Goal: Task Accomplishment & Management: Manage account settings

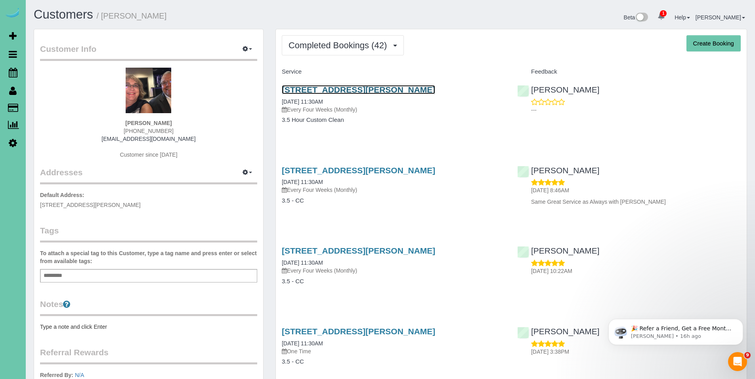
click at [334, 88] on link "16637 Holmes Street, Omaha, NE 68135" at bounding box center [358, 89] width 153 height 9
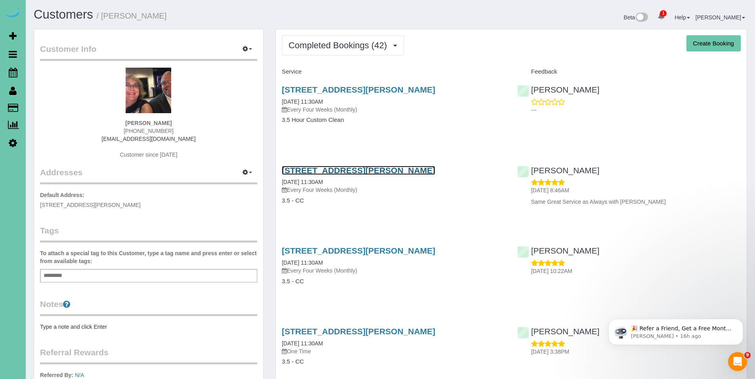
click at [330, 170] on link "16637 Holmes Street, Omaha, NE 68135" at bounding box center [358, 170] width 153 height 9
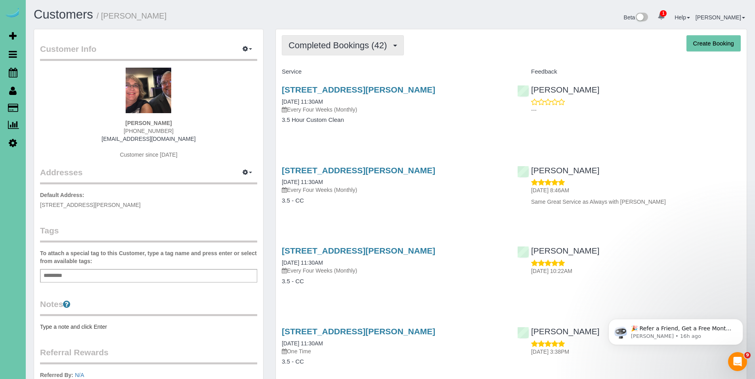
click at [332, 50] on span "Completed Bookings (42)" at bounding box center [339, 45] width 102 height 10
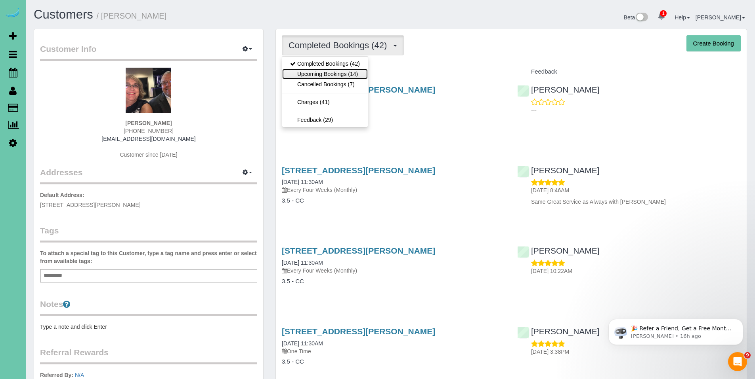
click at [331, 75] on link "Upcoming Bookings (14)" at bounding box center [325, 74] width 86 height 10
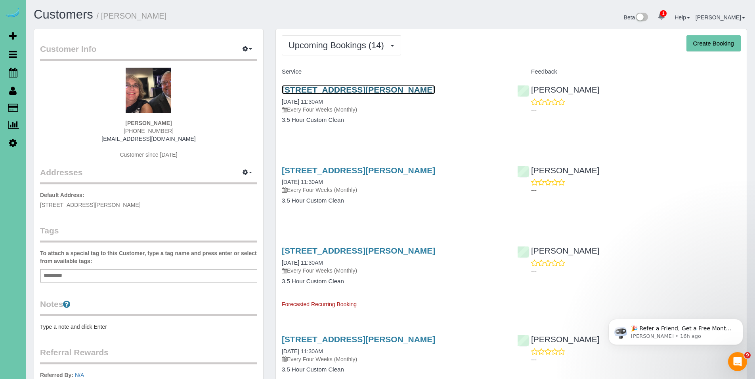
click at [331, 92] on link "16637 Holmes Street, Omaha, NE 68135" at bounding box center [358, 89] width 153 height 9
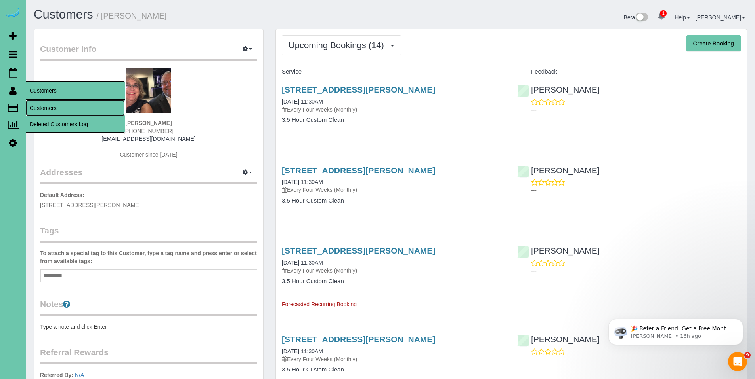
click at [46, 103] on link "Customers" at bounding box center [75, 108] width 99 height 16
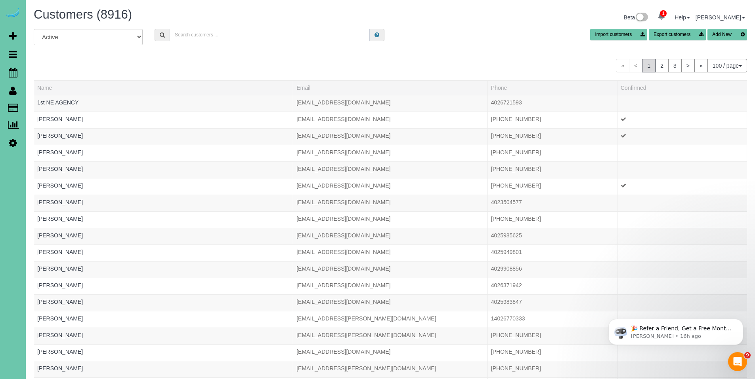
click at [227, 32] on input "text" at bounding box center [270, 35] width 200 height 12
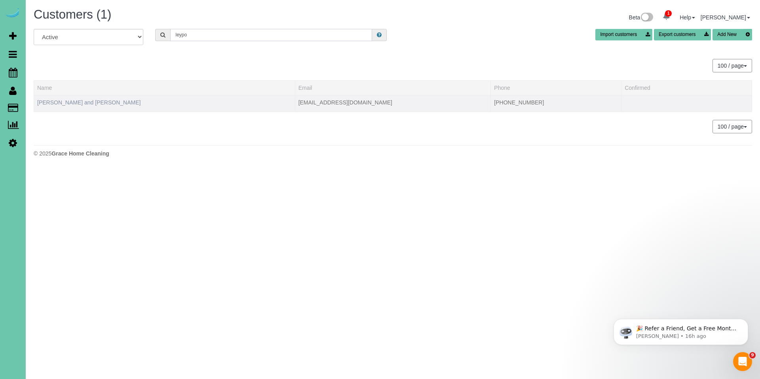
type input "leypo"
click at [98, 103] on link "Nancy and Doug Leypoldt" at bounding box center [88, 102] width 103 height 6
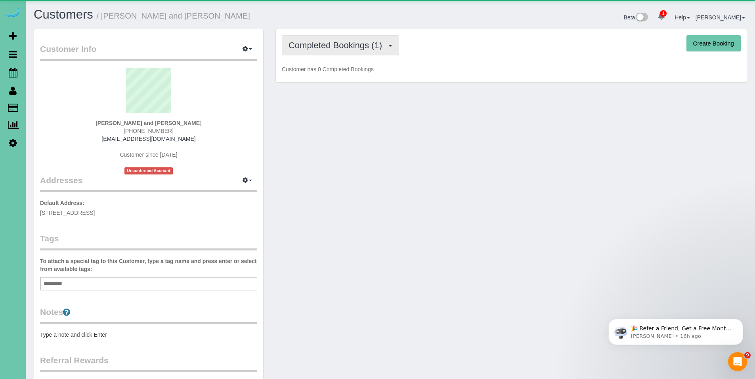
click at [337, 49] on span "Completed Bookings (1)" at bounding box center [336, 45] width 97 height 10
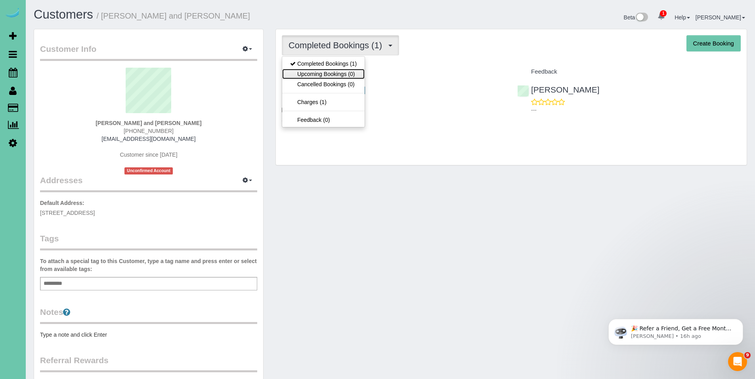
click at [328, 76] on link "Upcoming Bookings (0)" at bounding box center [323, 74] width 82 height 10
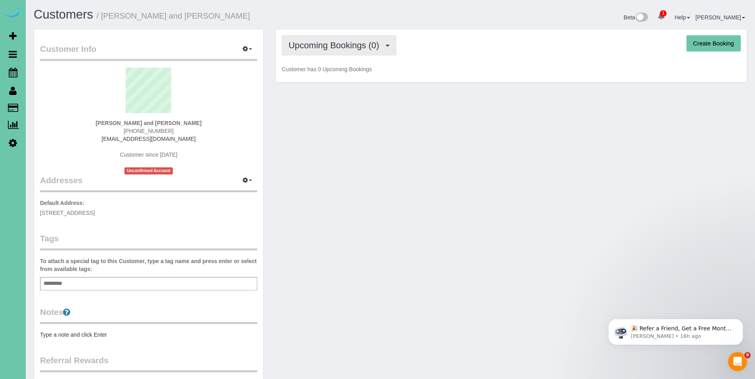
click at [348, 48] on span "Upcoming Bookings (0)" at bounding box center [335, 45] width 95 height 10
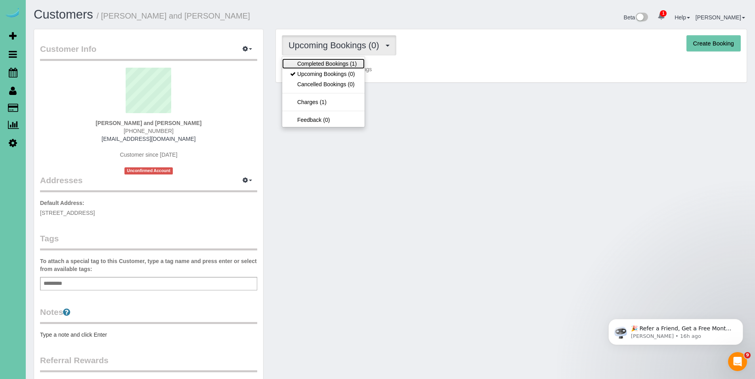
click at [329, 67] on link "Completed Bookings (1)" at bounding box center [323, 64] width 82 height 10
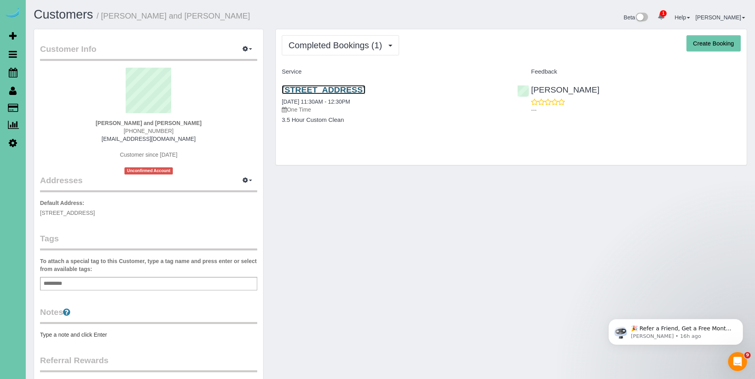
click at [358, 91] on link "7325 S 102nd Ave, La Vista, NE 68128" at bounding box center [324, 89] width 84 height 9
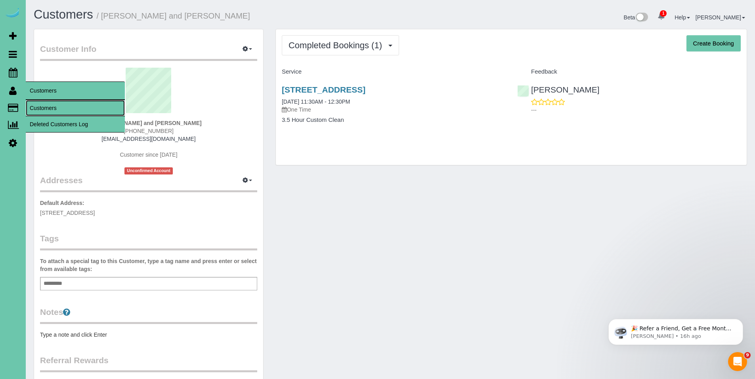
click at [49, 104] on link "Customers" at bounding box center [75, 108] width 99 height 16
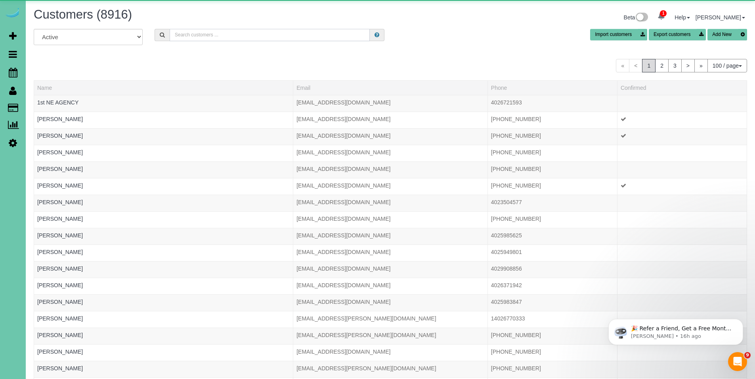
click at [196, 36] on input "text" at bounding box center [270, 35] width 200 height 12
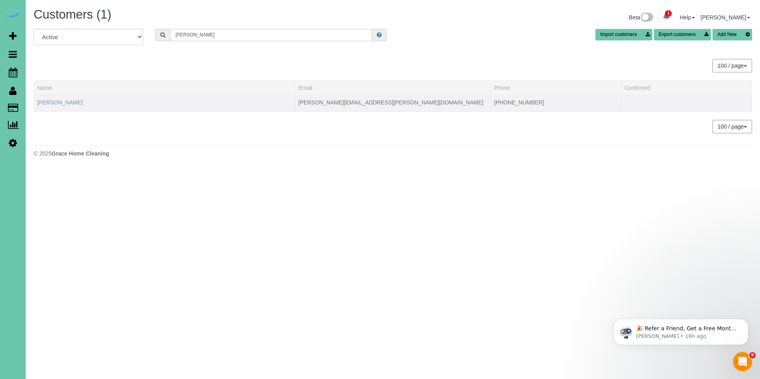
type input "hackett"
click at [66, 103] on link "Kenneth Hackett" at bounding box center [60, 102] width 46 height 6
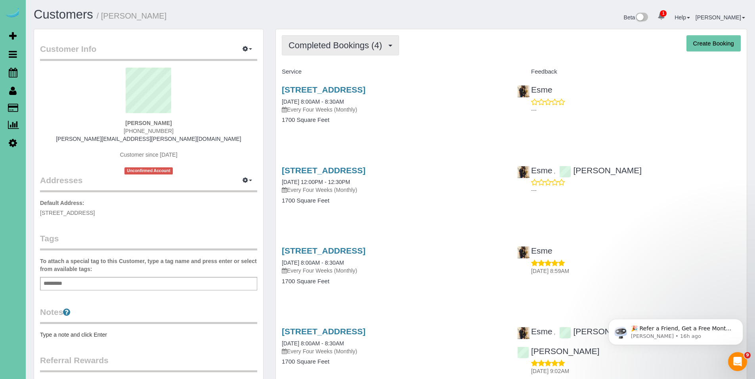
click at [330, 50] on span "Completed Bookings (4)" at bounding box center [336, 45] width 97 height 10
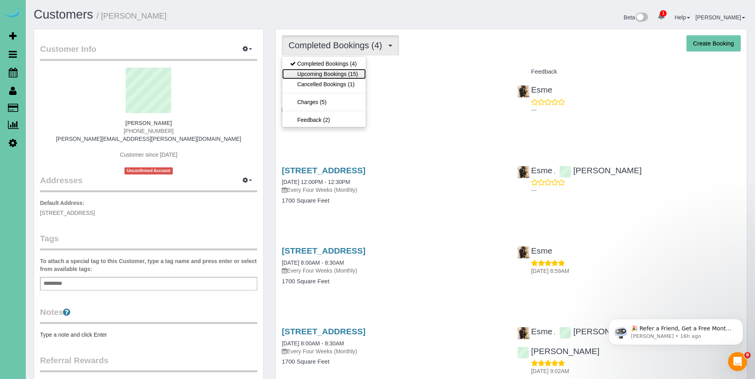
click at [327, 70] on link "Upcoming Bookings (15)" at bounding box center [324, 74] width 84 height 10
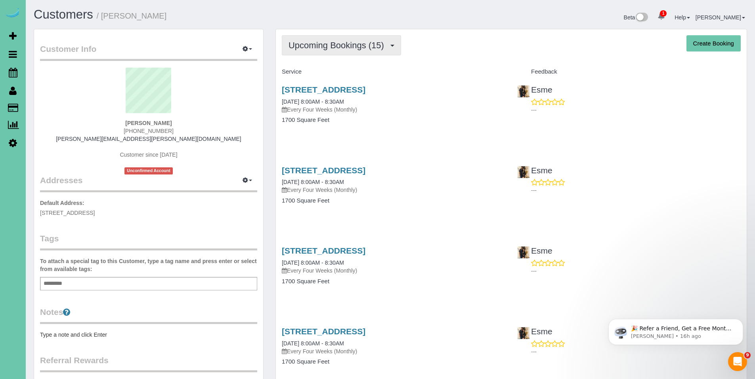
click at [326, 51] on button "Upcoming Bookings (15)" at bounding box center [341, 45] width 119 height 20
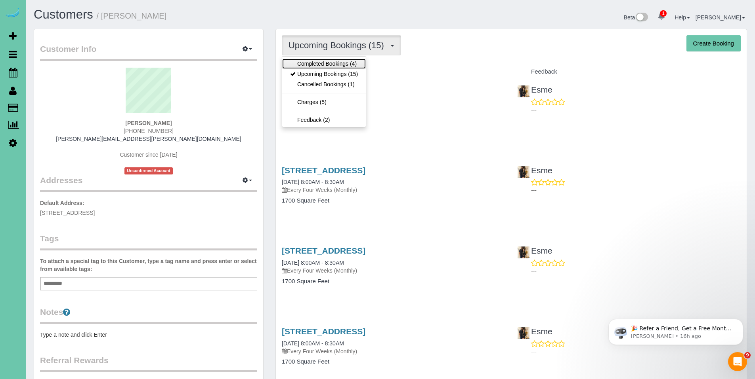
click at [324, 62] on link "Completed Bookings (4)" at bounding box center [324, 64] width 84 height 10
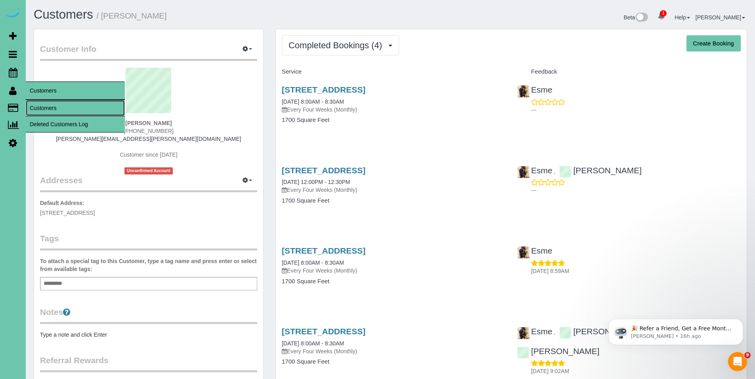
click at [53, 103] on link "Customers" at bounding box center [75, 108] width 99 height 16
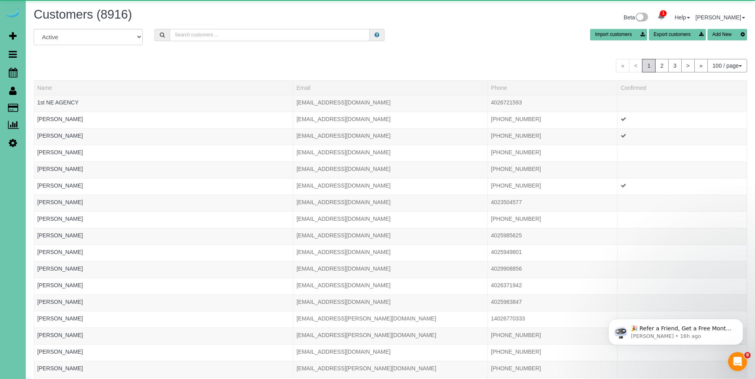
click at [195, 31] on input "text" at bounding box center [270, 35] width 200 height 12
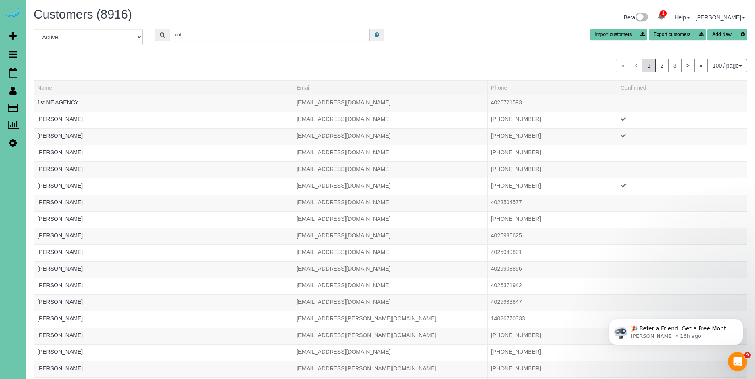
type input "[PERSON_NAME]"
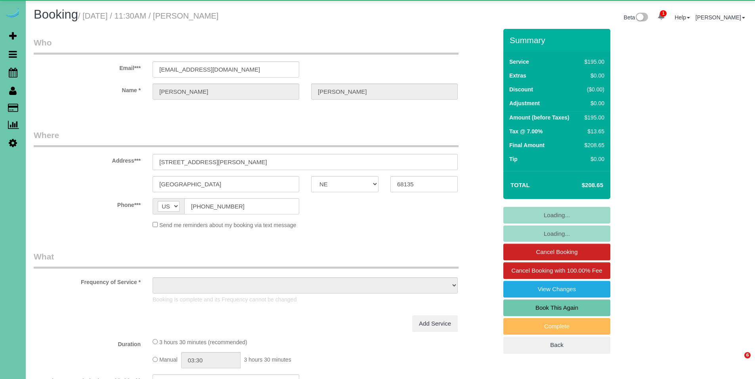
select select "NE"
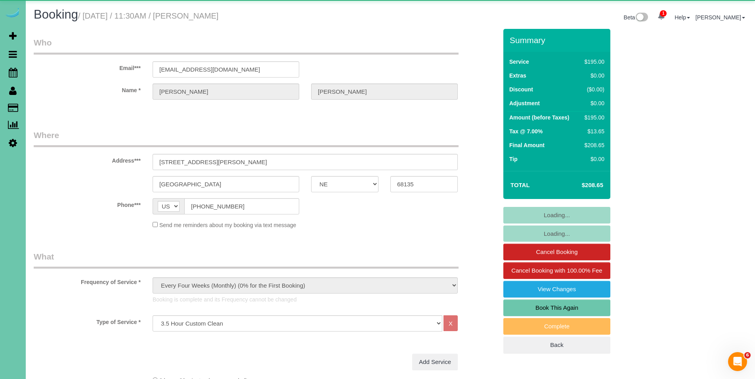
select select "object:870"
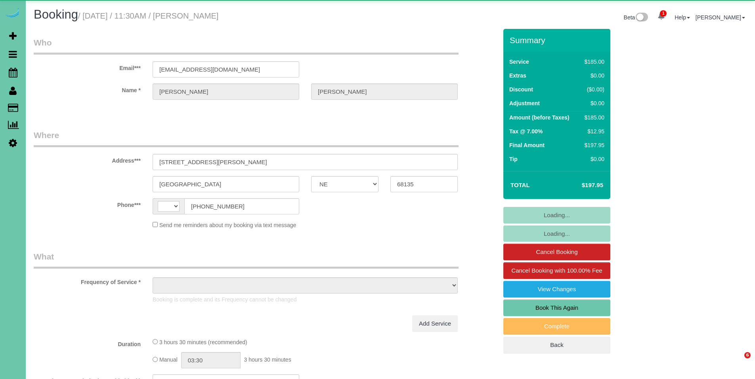
select select "NE"
select select "string:US"
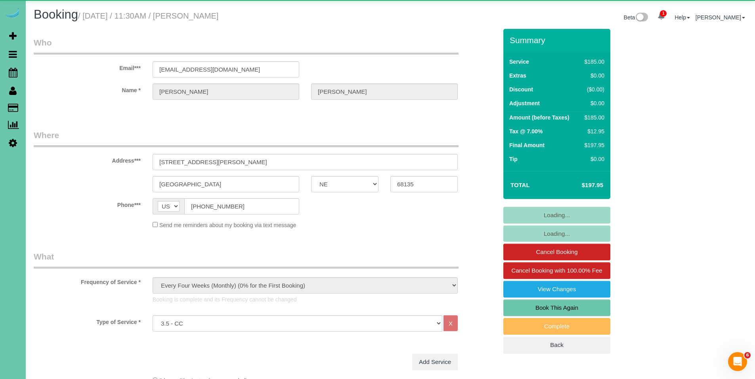
select select "object:862"
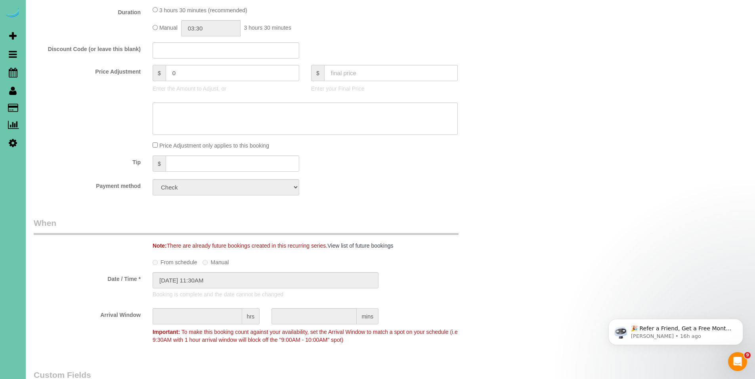
scroll to position [566, 0]
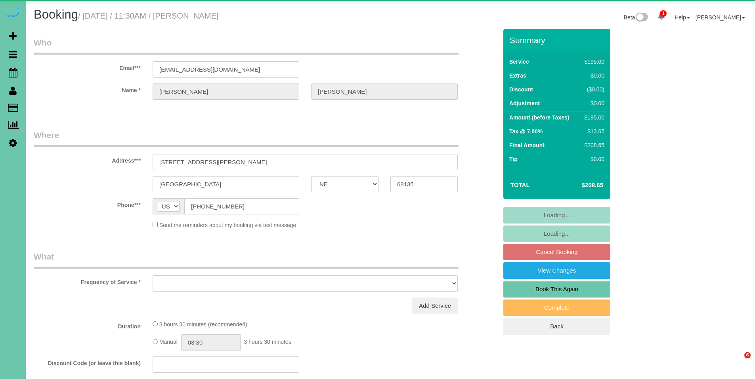
select select "NE"
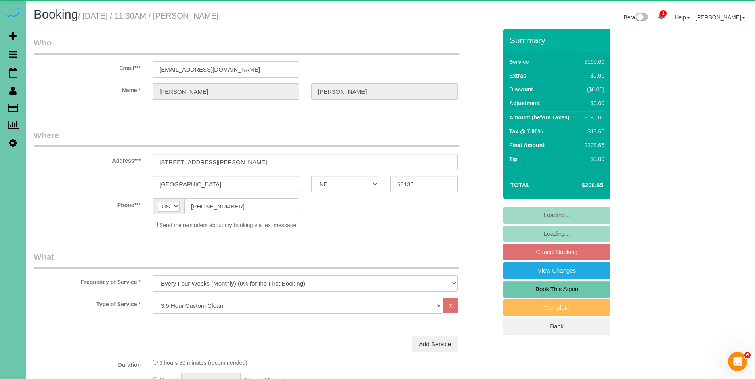
select select "object:837"
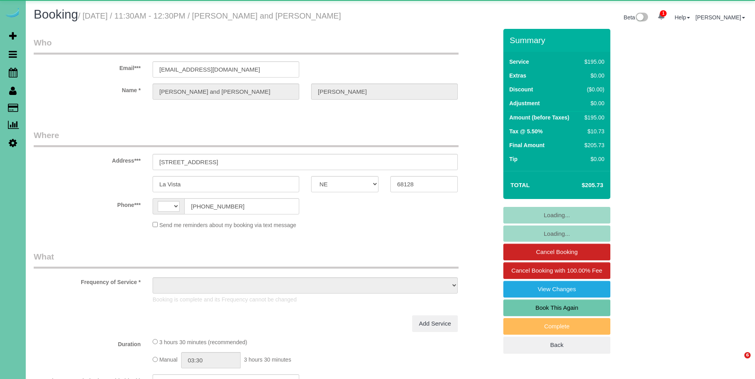
select select "NE"
select select "string:[GEOGRAPHIC_DATA]"
select select "object:742"
select select "string:fspay-774d14c5-6dee-46a5-be28-fba97c5a3f32"
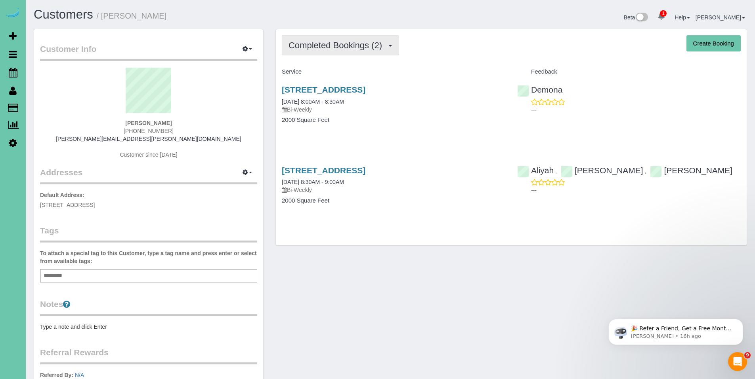
click at [328, 45] on span "Completed Bookings (2)" at bounding box center [336, 45] width 97 height 10
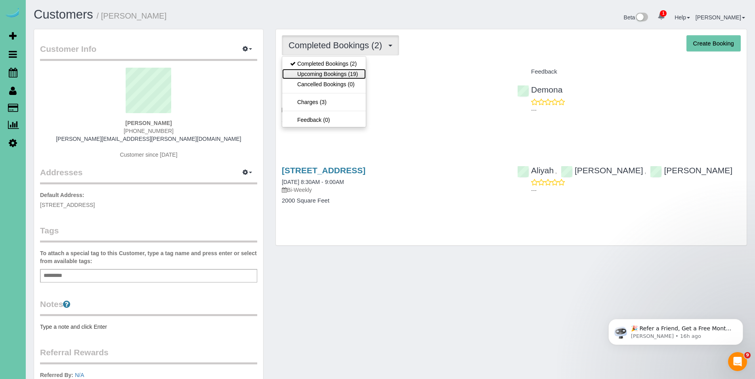
click at [319, 72] on link "Upcoming Bookings (19)" at bounding box center [324, 74] width 84 height 10
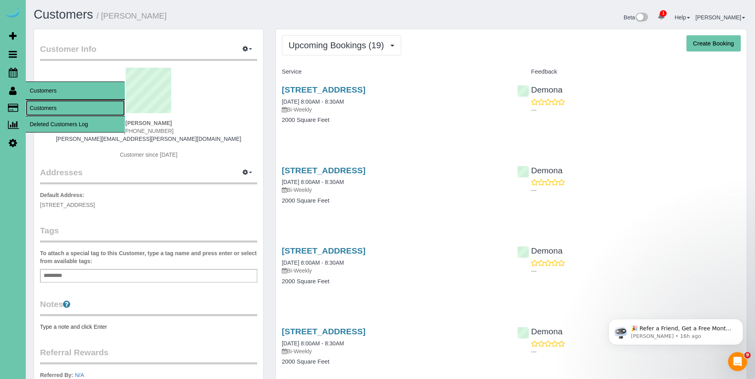
click at [41, 105] on link "Customers" at bounding box center [75, 108] width 99 height 16
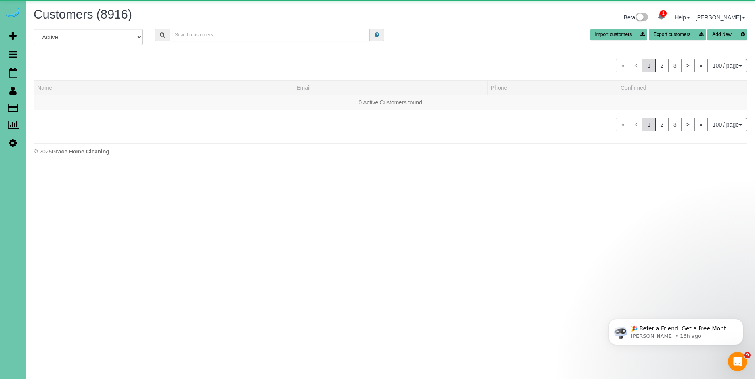
click at [259, 31] on input "text" at bounding box center [270, 35] width 200 height 12
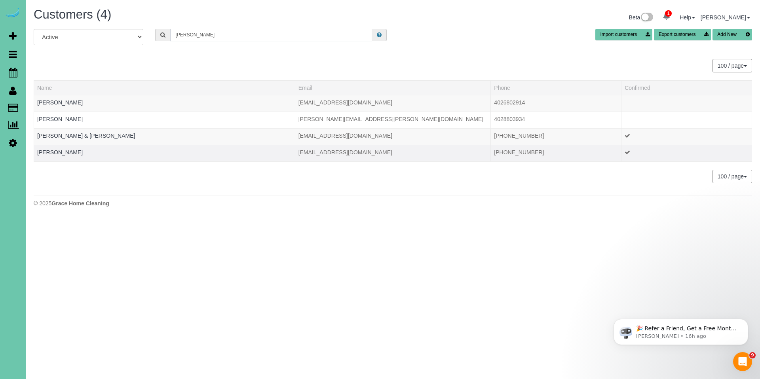
type input "[PERSON_NAME]"
click at [59, 148] on td "[PERSON_NAME]" at bounding box center [164, 153] width 261 height 17
click at [61, 152] on link "[PERSON_NAME]" at bounding box center [60, 152] width 46 height 6
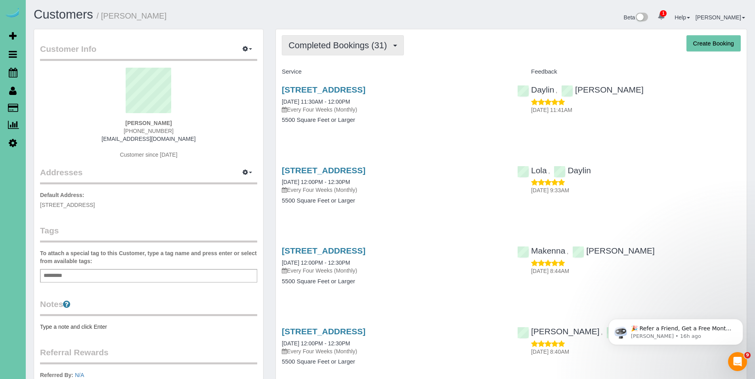
click at [355, 47] on span "Completed Bookings (31)" at bounding box center [339, 45] width 102 height 10
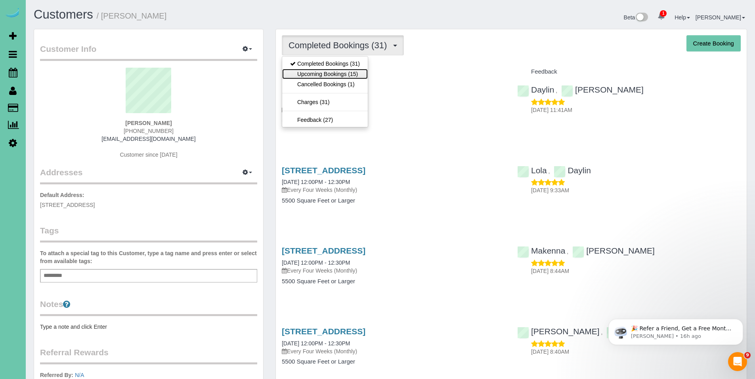
click at [334, 74] on link "Upcoming Bookings (15)" at bounding box center [325, 74] width 86 height 10
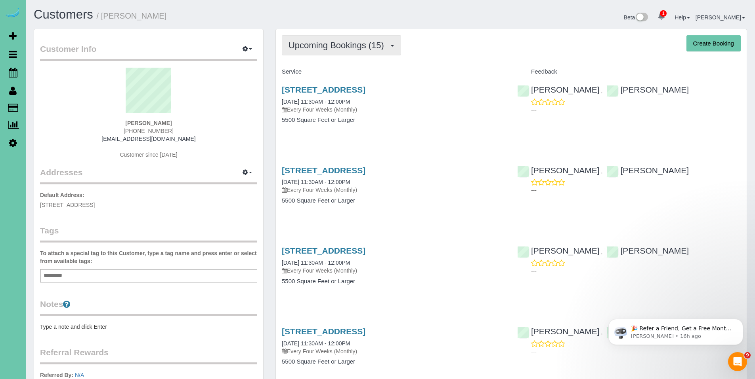
click at [333, 51] on button "Upcoming Bookings (15)" at bounding box center [341, 45] width 119 height 20
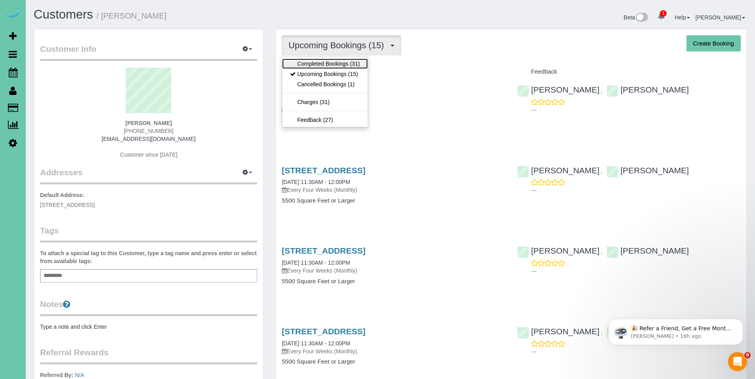
click at [331, 66] on link "Completed Bookings (31)" at bounding box center [325, 64] width 86 height 10
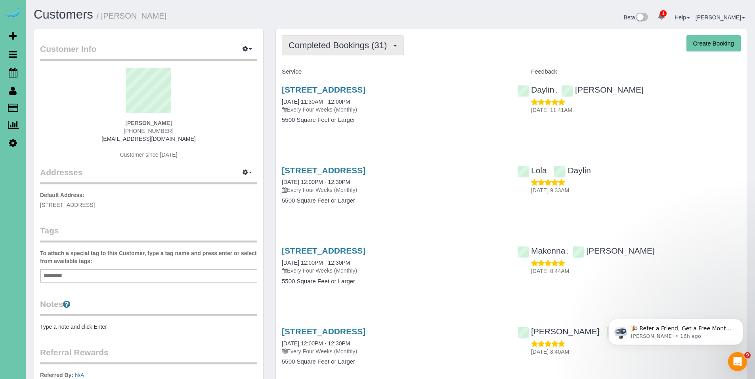
click at [328, 50] on span "Completed Bookings (31)" at bounding box center [339, 45] width 102 height 10
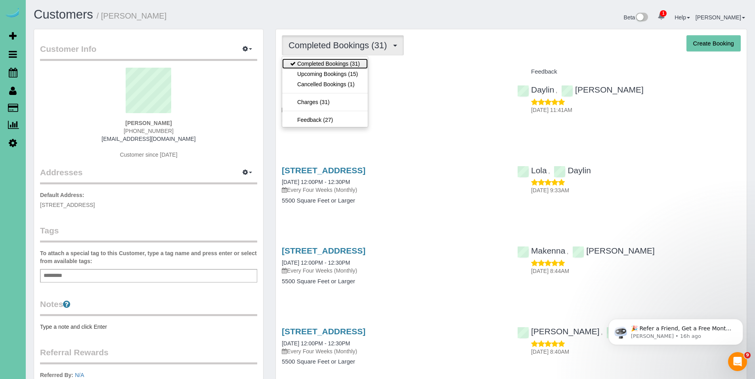
click at [327, 65] on link "Completed Bookings (31)" at bounding box center [325, 64] width 86 height 10
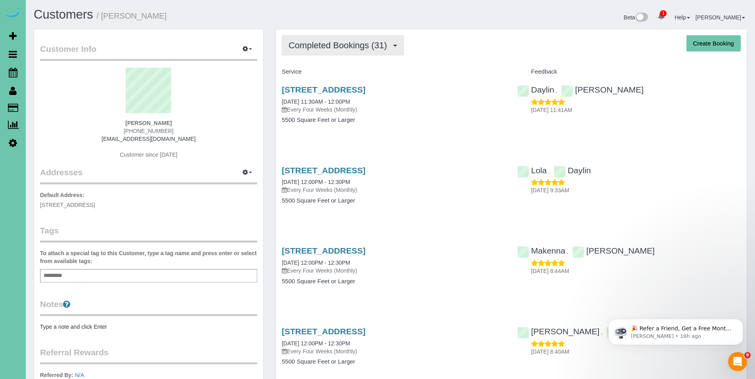
click at [349, 47] on span "Completed Bookings (31)" at bounding box center [339, 45] width 102 height 10
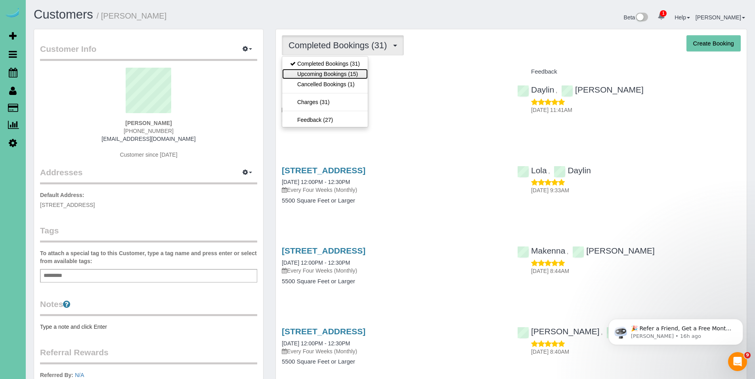
click at [330, 71] on link "Upcoming Bookings (15)" at bounding box center [325, 74] width 86 height 10
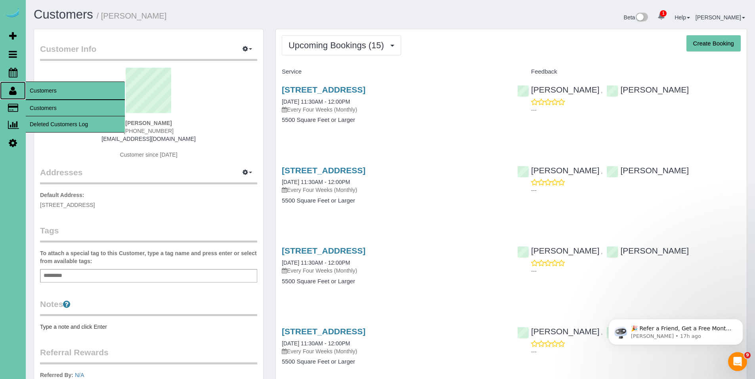
click at [15, 91] on icon at bounding box center [13, 91] width 8 height 10
